Goal: Download file/media

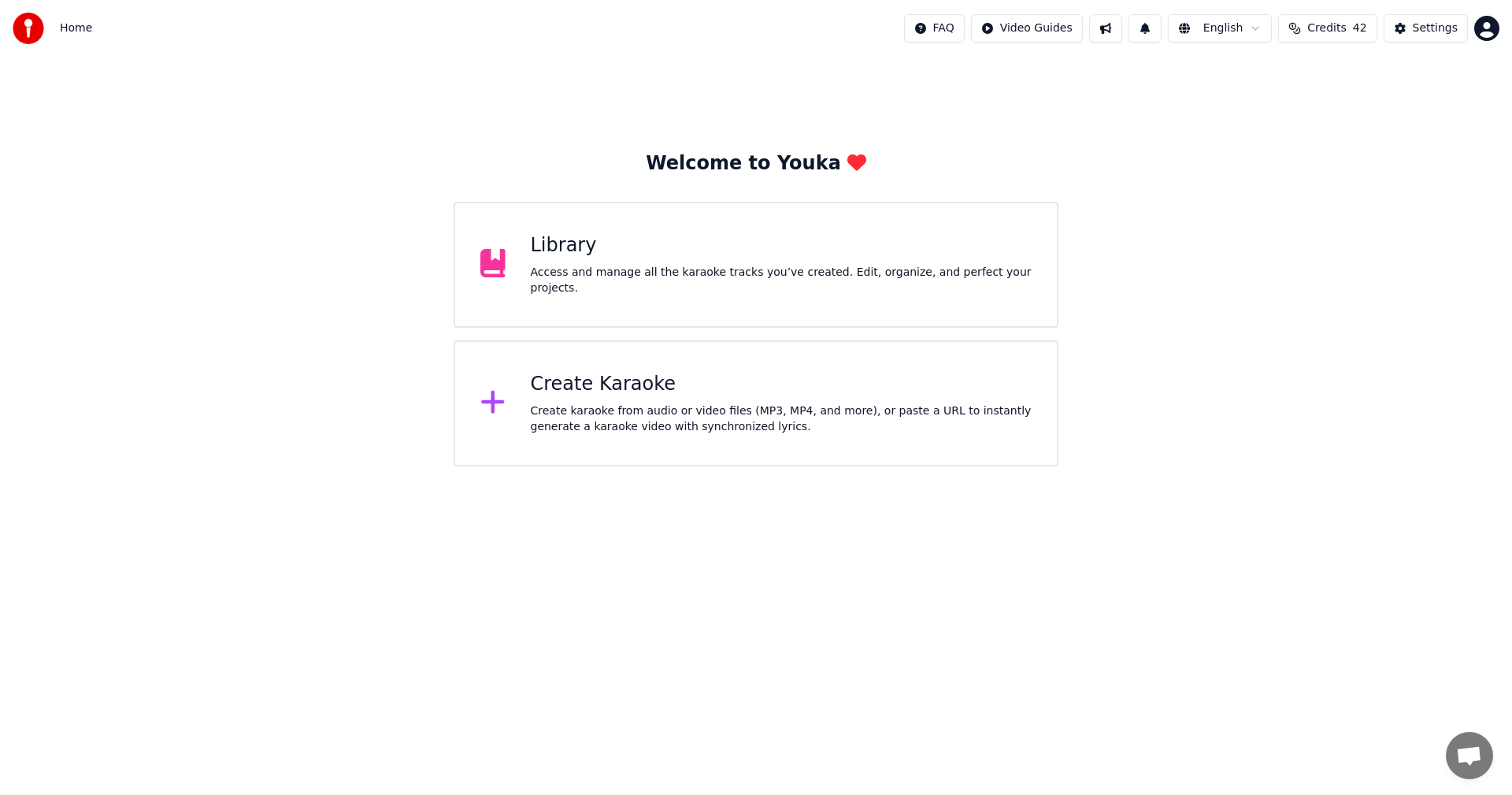
click at [893, 245] on div "Library" at bounding box center [781, 246] width 502 height 26
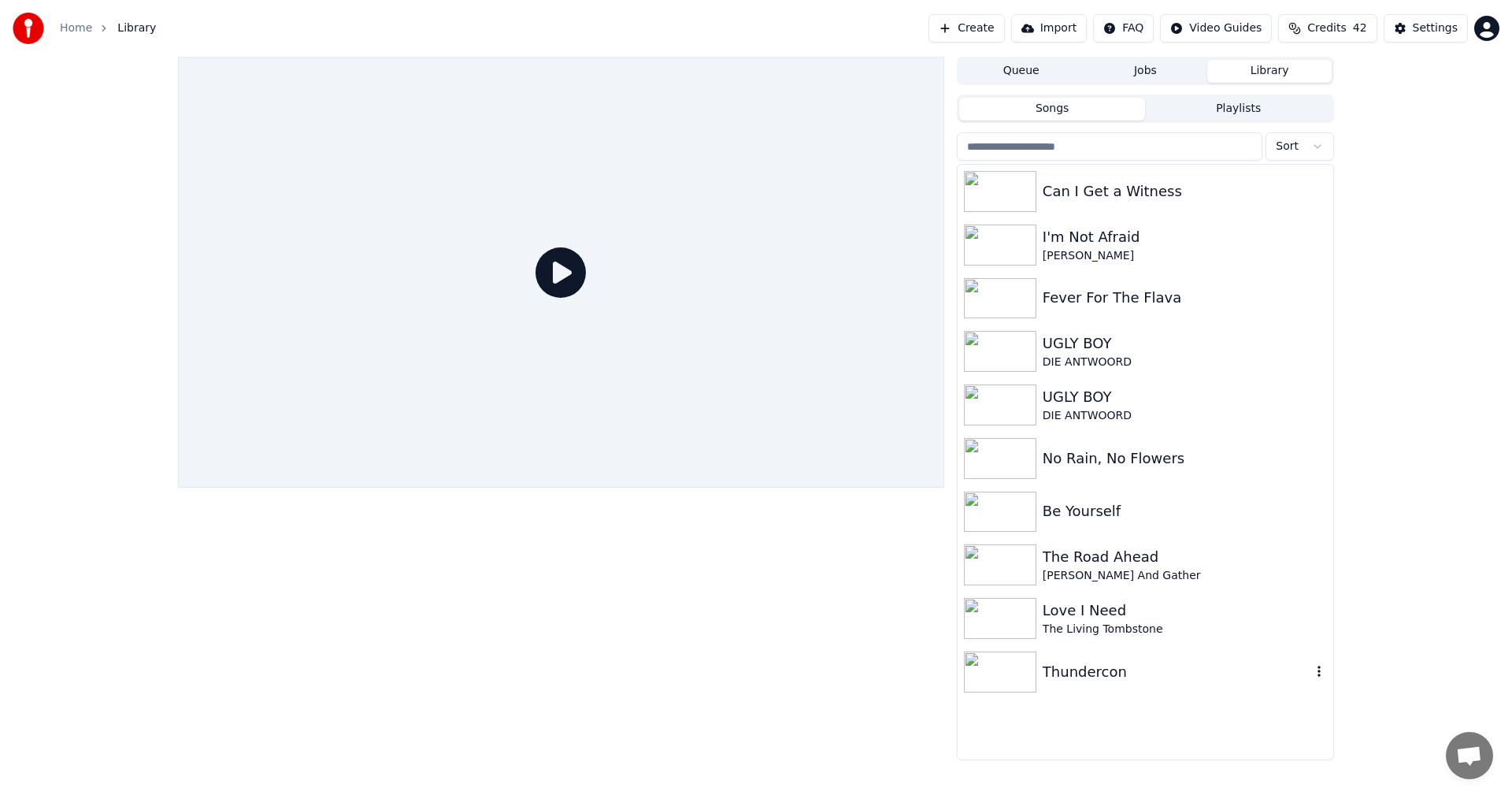
click at [1060, 670] on div "Thundercon" at bounding box center [1178, 672] width 269 height 22
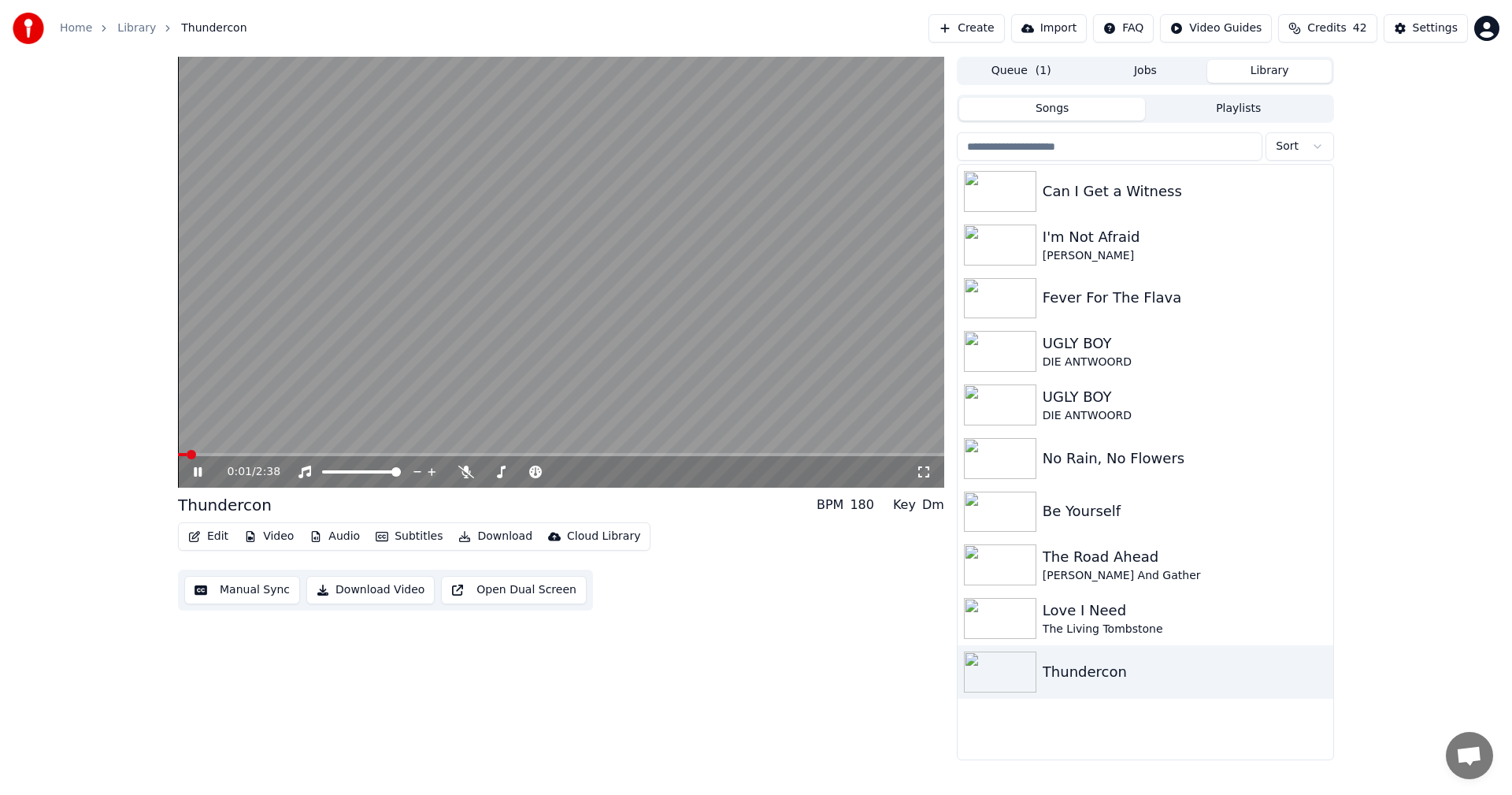
click at [502, 454] on span at bounding box center [561, 454] width 767 height 3
click at [574, 456] on span at bounding box center [561, 454] width 767 height 3
click at [386, 461] on div "1:22 / 2:38" at bounding box center [561, 472] width 767 height 31
click at [386, 451] on video at bounding box center [561, 272] width 767 height 431
click at [397, 454] on span at bounding box center [289, 454] width 222 height 3
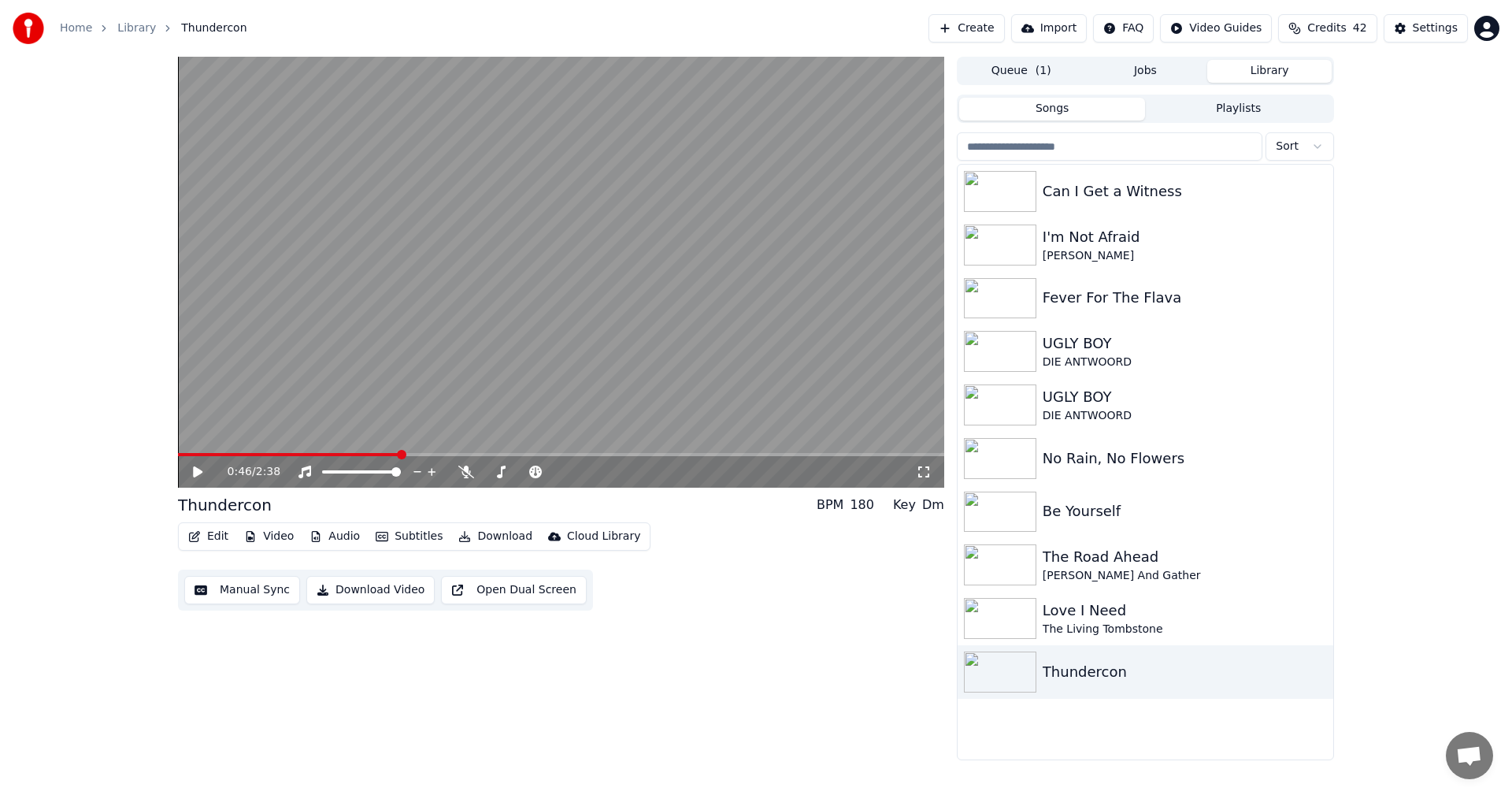
click at [272, 394] on video at bounding box center [561, 272] width 767 height 431
click at [334, 533] on button "Audio" at bounding box center [334, 536] width 63 height 22
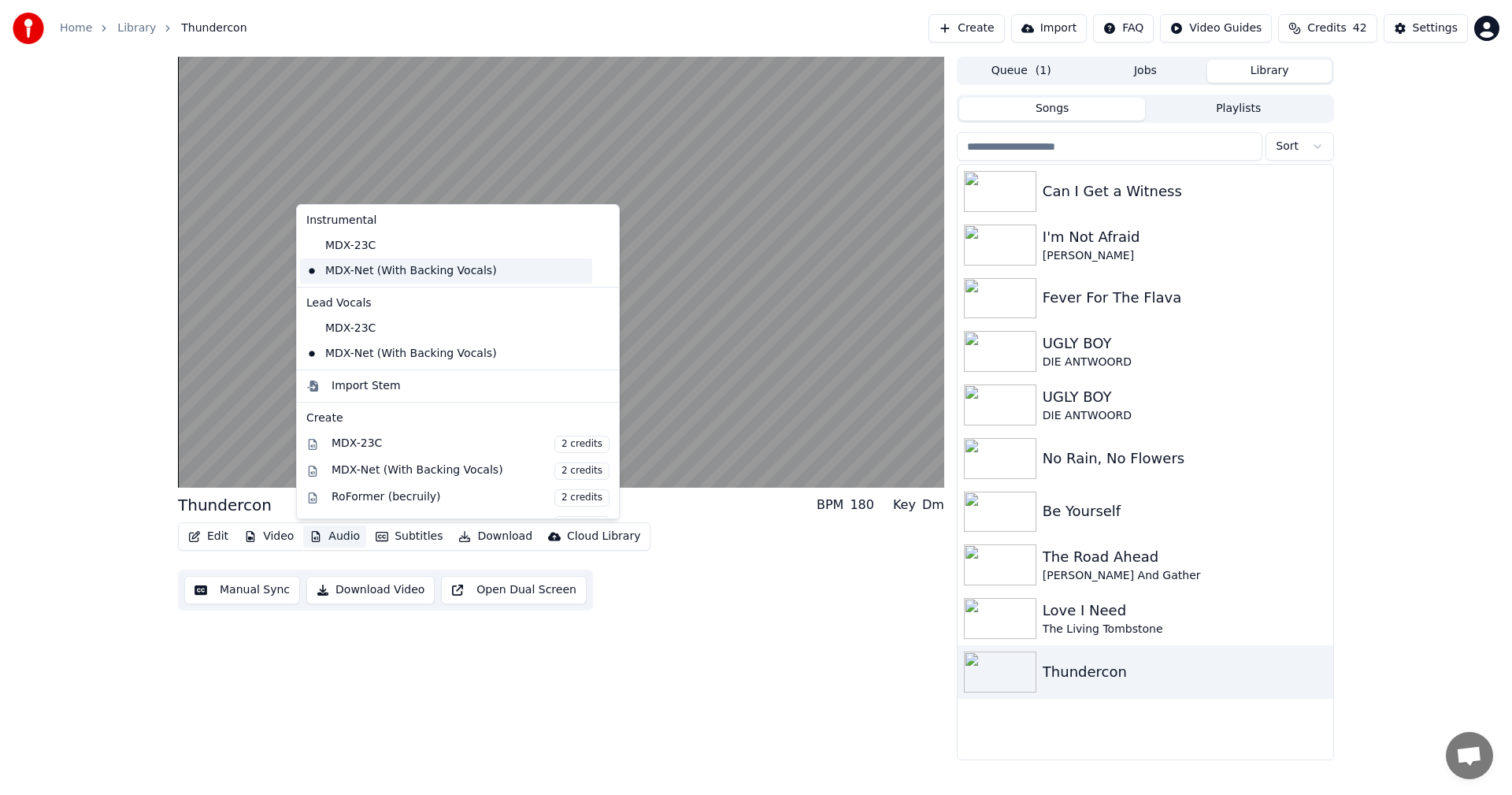
click at [343, 259] on div "MDX-Net (With Backing Vocals)" at bounding box center [447, 271] width 292 height 26
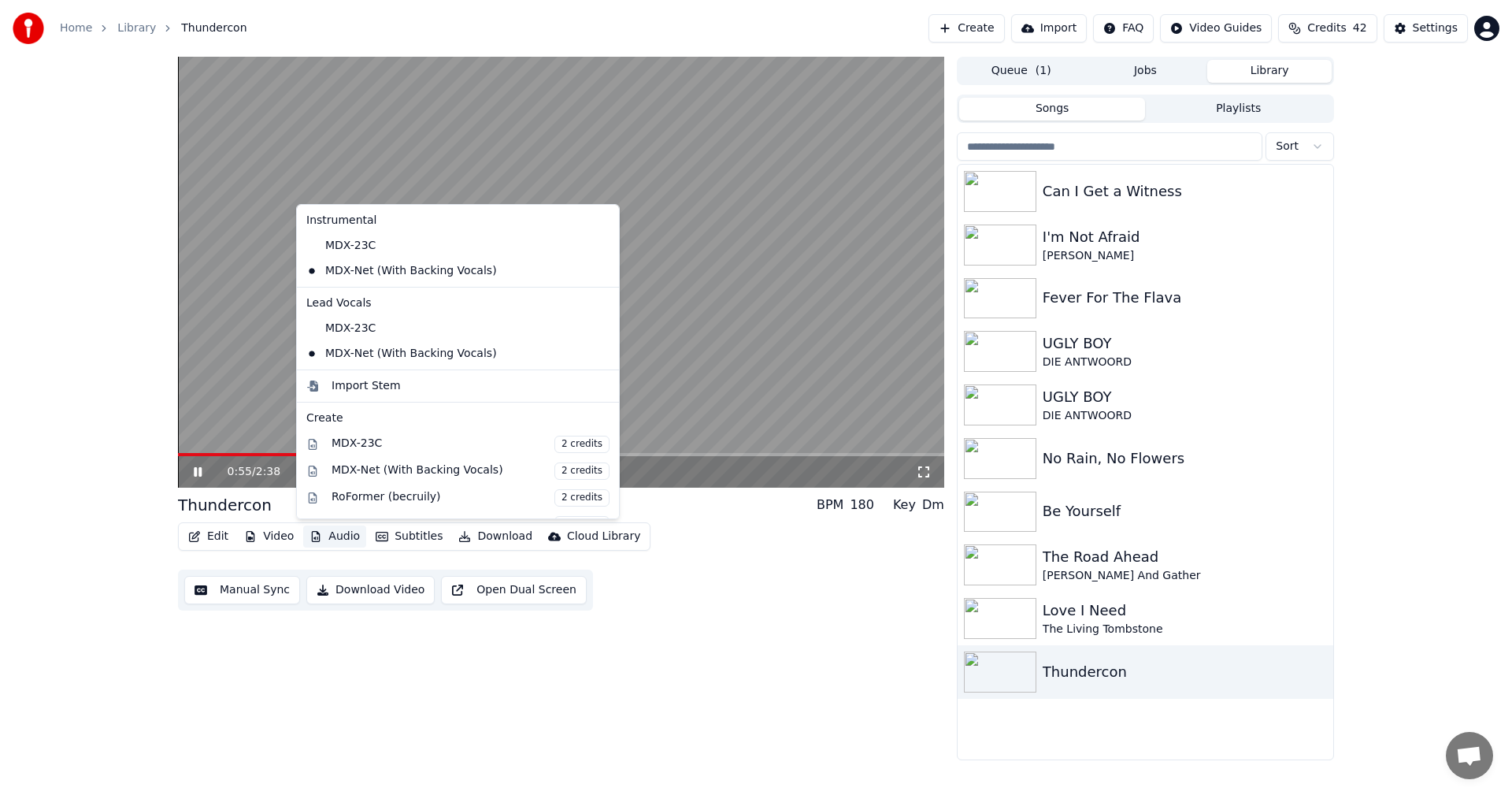
click at [348, 535] on button "Audio" at bounding box center [334, 536] width 63 height 22
click at [355, 238] on div "MDX-23C" at bounding box center [447, 246] width 292 height 26
click at [342, 537] on button "Audio" at bounding box center [334, 536] width 63 height 22
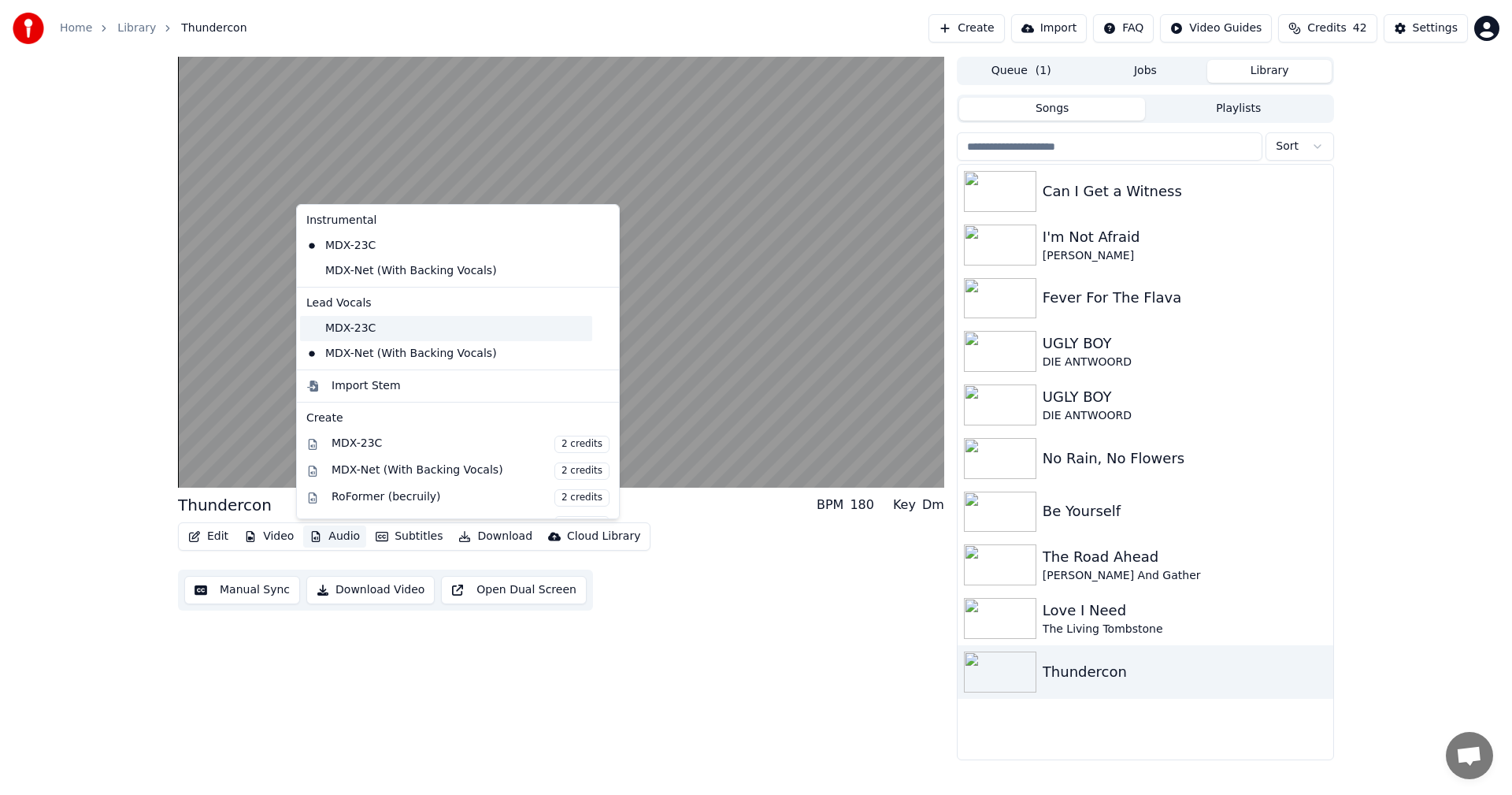
click at [338, 323] on div "MDX-23C" at bounding box center [447, 329] width 292 height 26
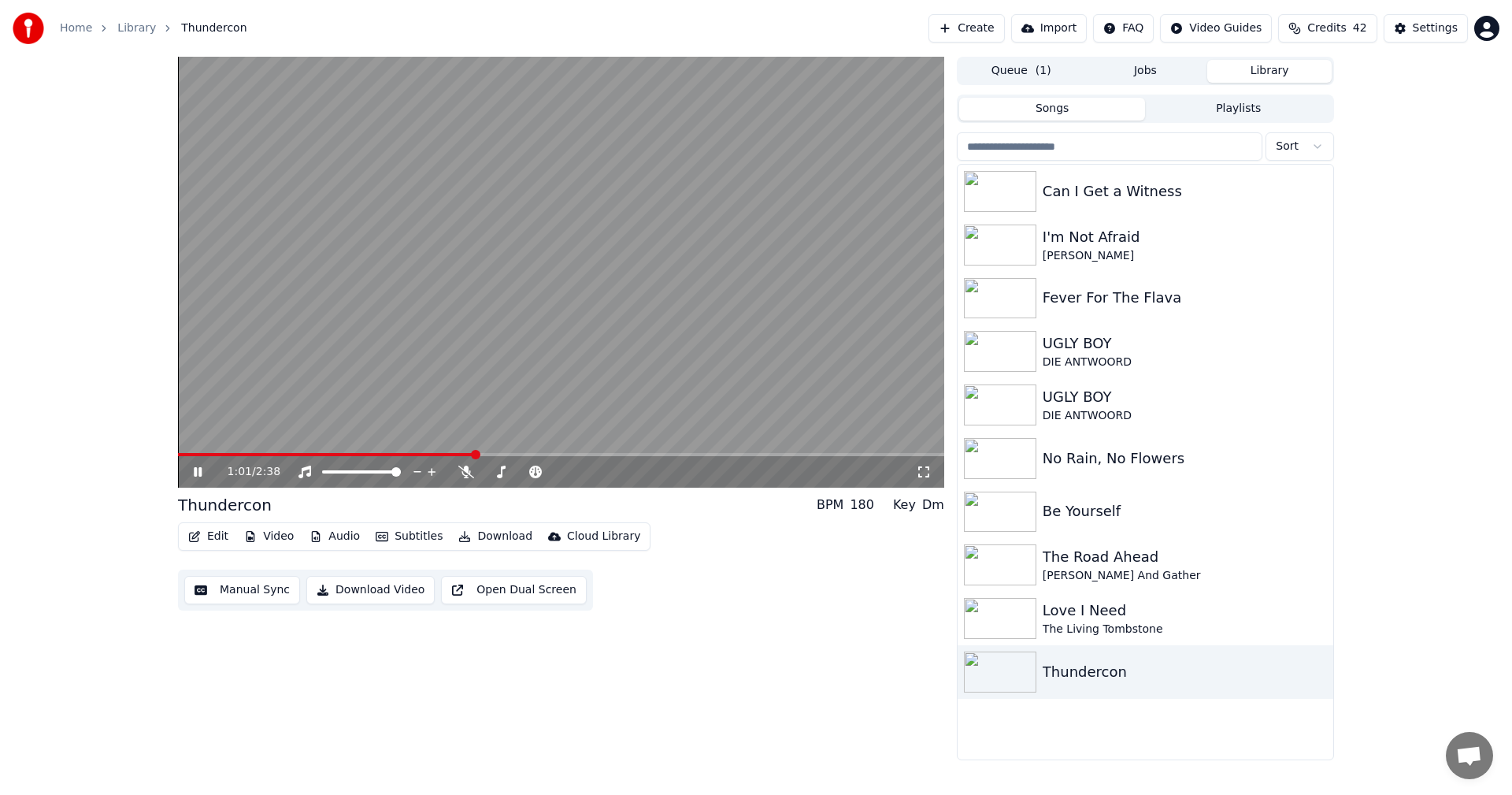
click at [323, 542] on button "Audio" at bounding box center [334, 536] width 63 height 22
drag, startPoint x: 849, startPoint y: 685, endPoint x: 773, endPoint y: 638, distance: 89.4
click at [846, 684] on div "1:03 / 2:38 Thundercon BPM 180 Key Dm Edit Video Audio Subtitles Download Cloud…" at bounding box center [561, 408] width 767 height 704
click at [386, 453] on span at bounding box center [281, 454] width 207 height 3
click at [489, 535] on button "Download" at bounding box center [495, 536] width 87 height 22
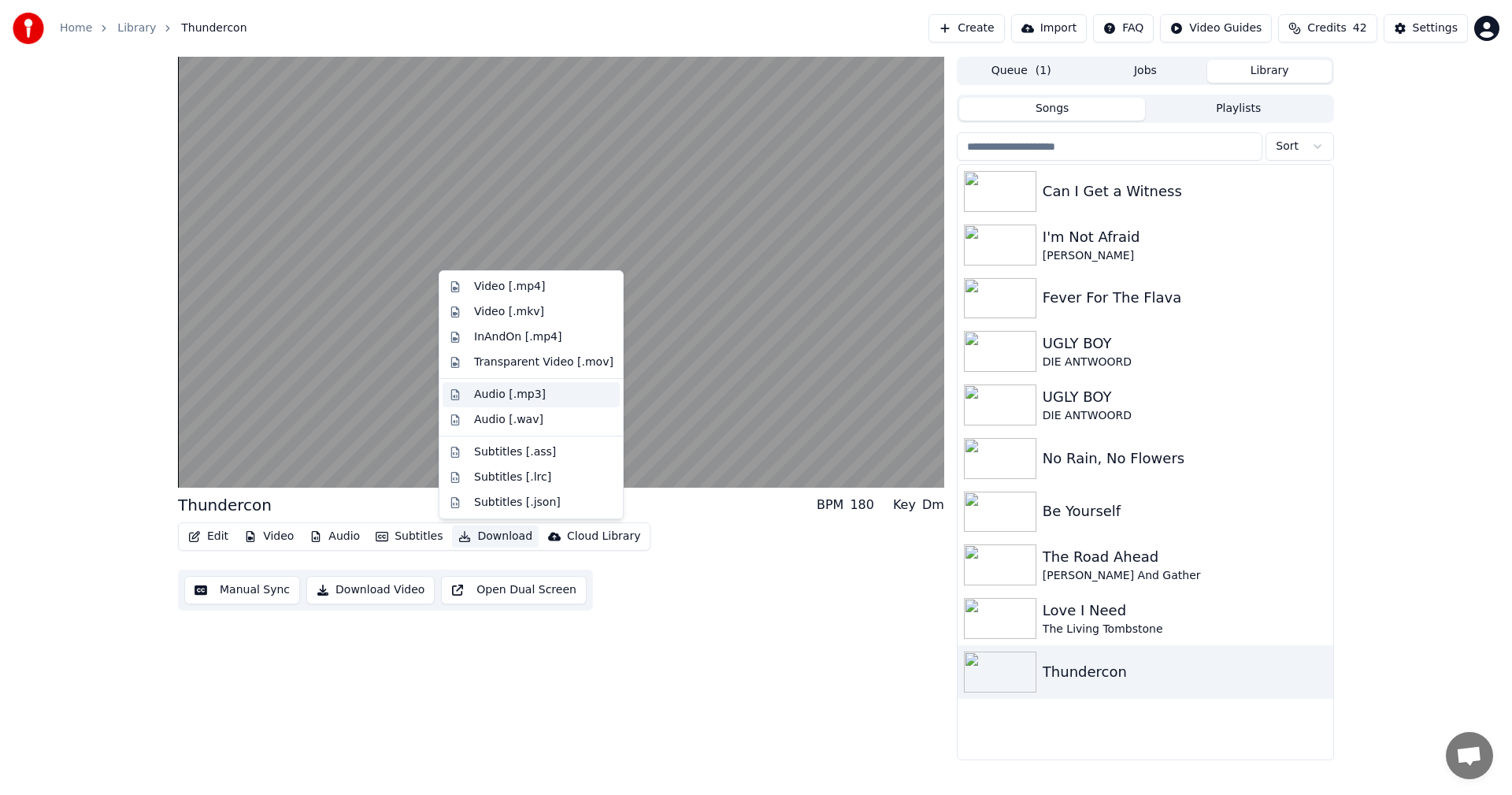
click at [529, 393] on div "Audio [.mp3]" at bounding box center [510, 394] width 71 height 16
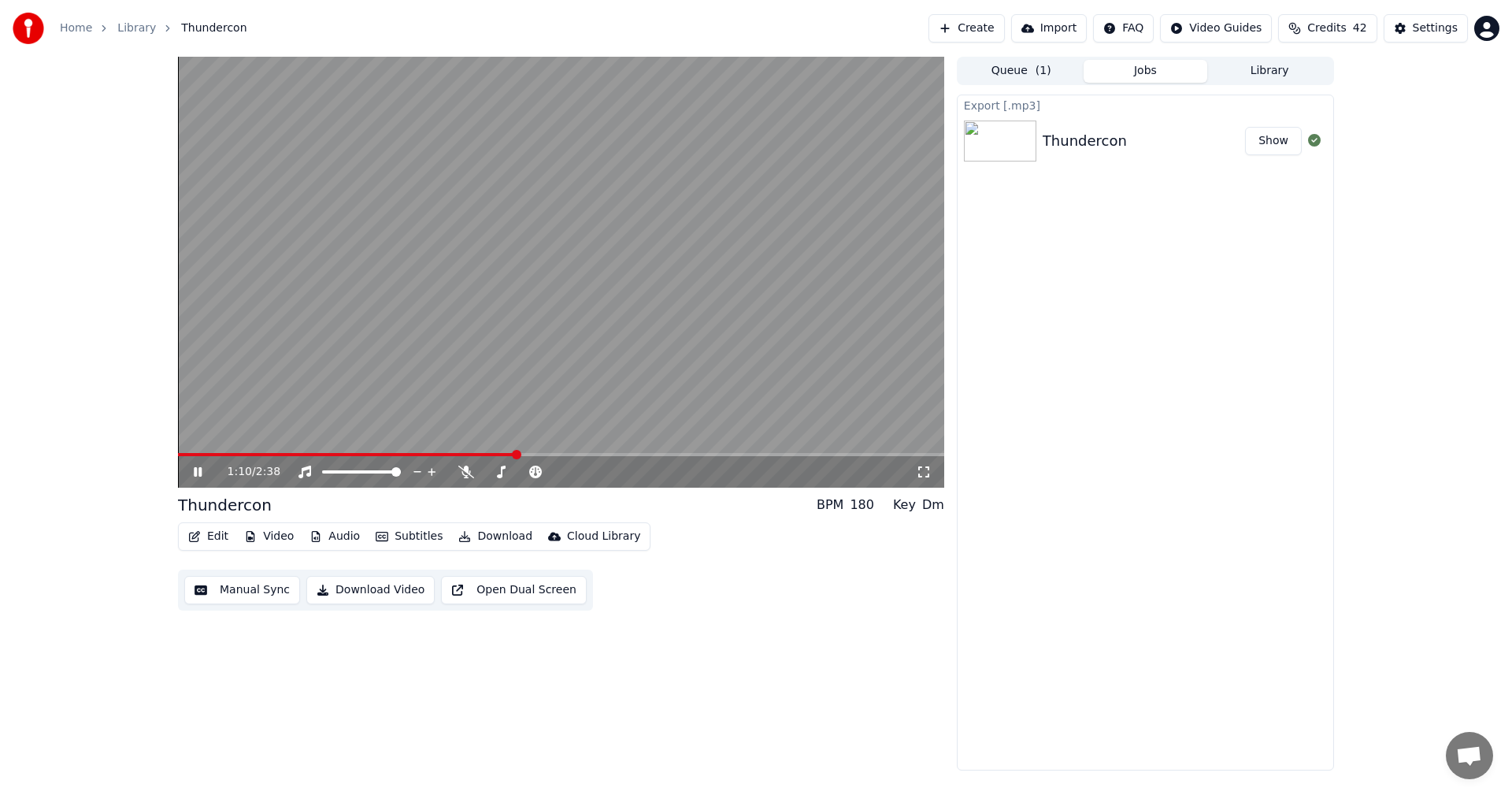
click at [1273, 137] on button "Show" at bounding box center [1274, 141] width 57 height 28
